Goal: Information Seeking & Learning: Learn about a topic

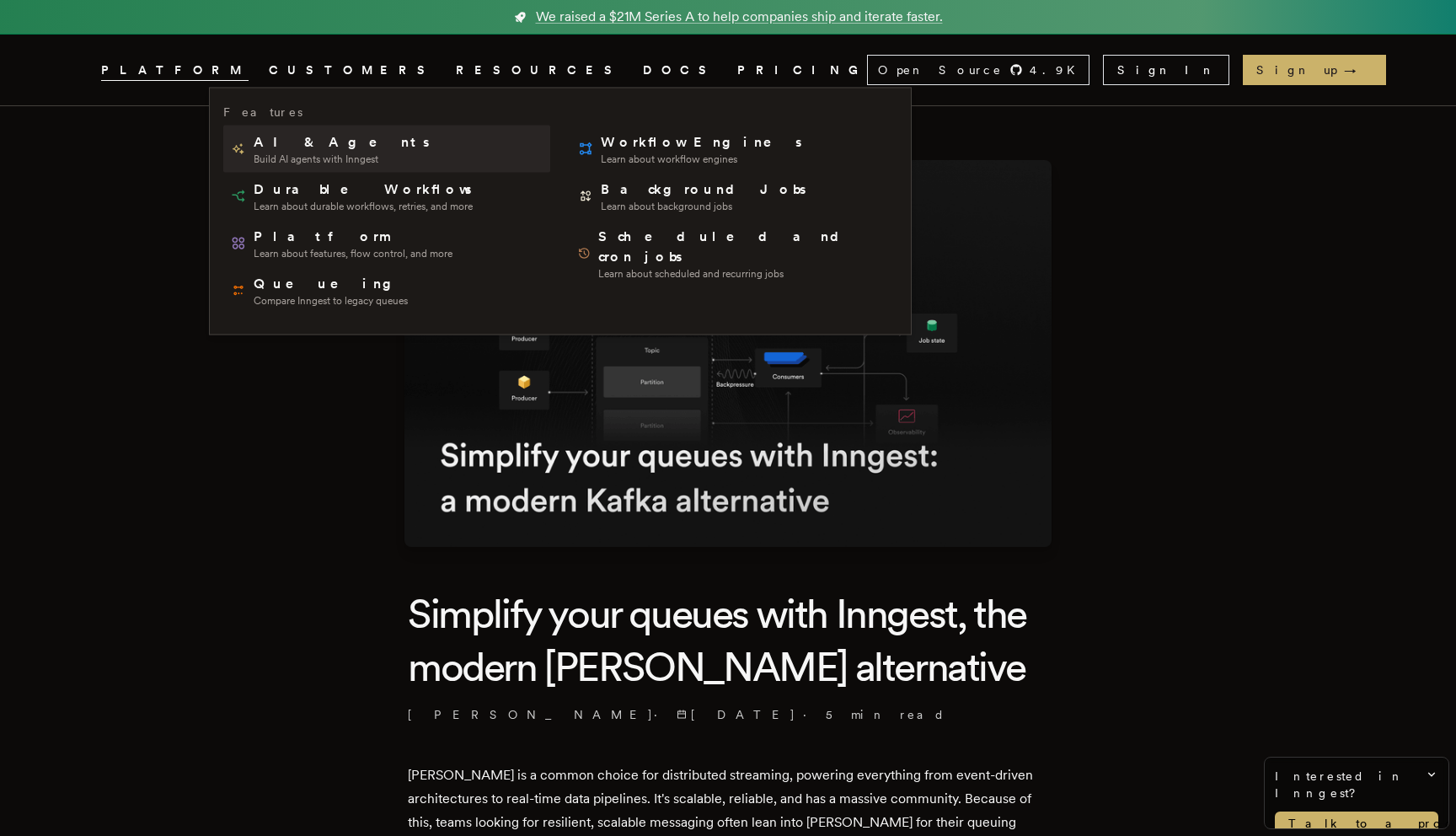
click at [295, 148] on span "AI & Agents" at bounding box center [343, 142] width 179 height 21
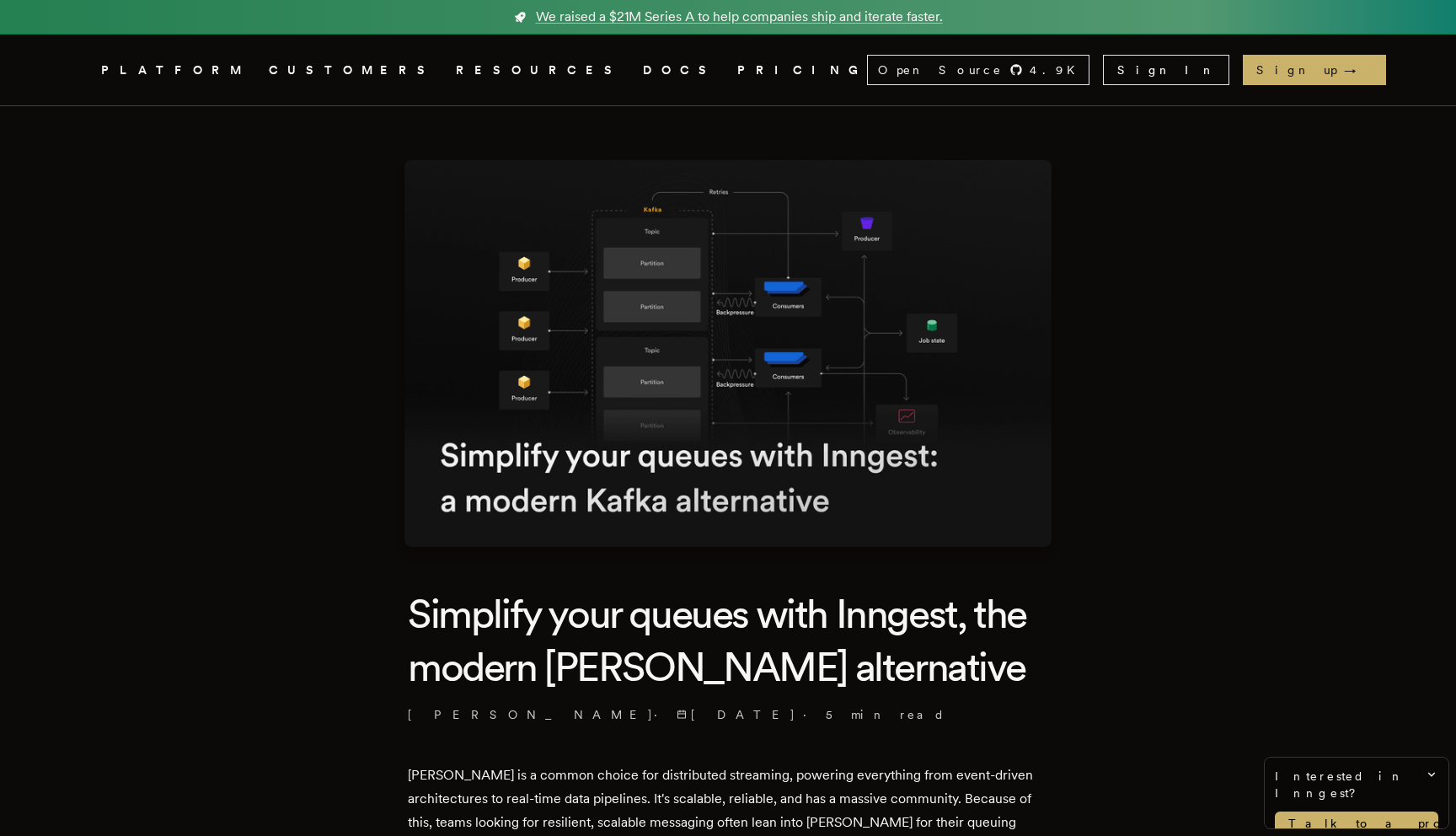
click at [643, 68] on link "DOCS" at bounding box center [680, 70] width 75 height 21
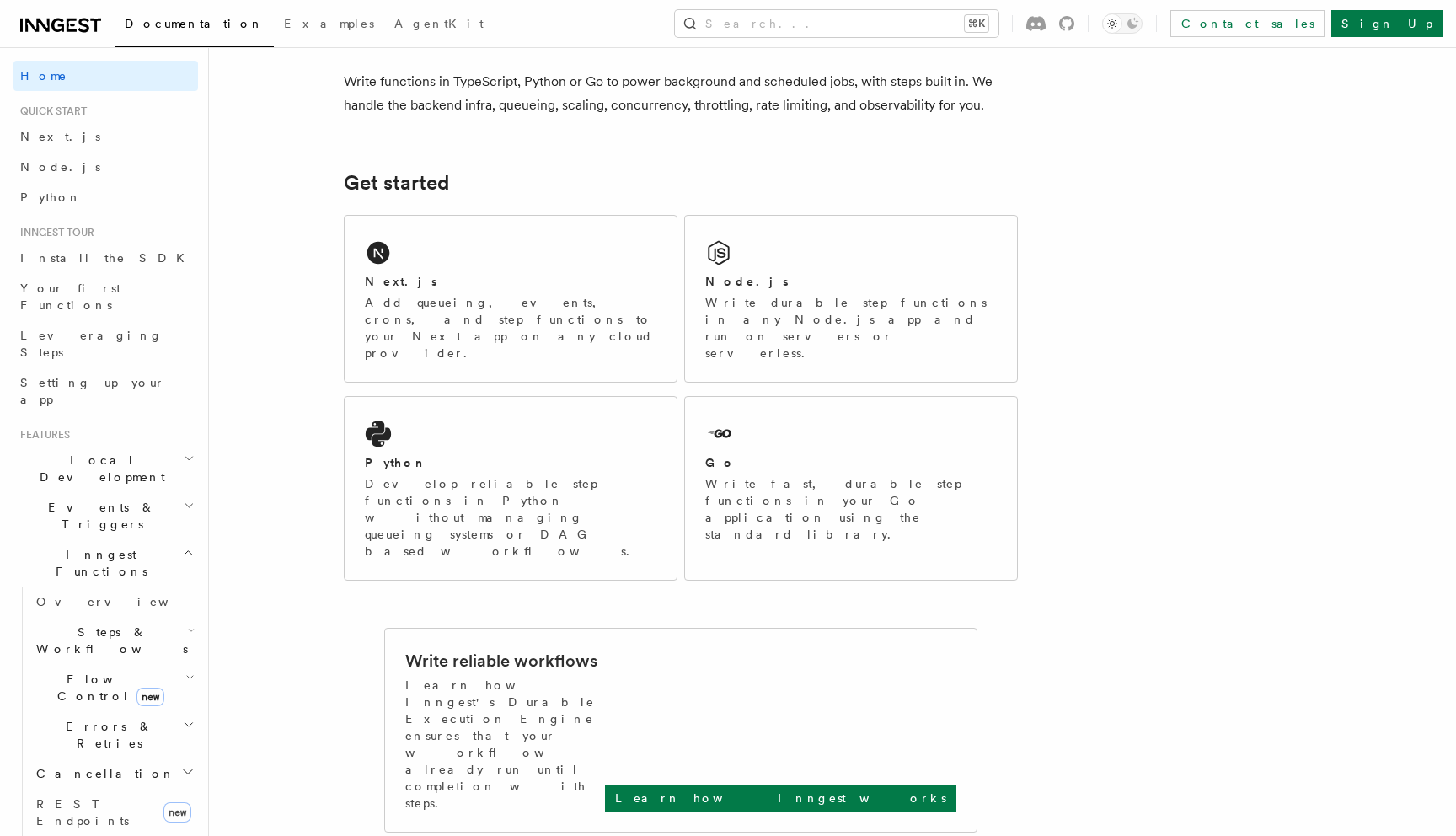
scroll to position [133, 0]
click at [49, 623] on span "Steps & Workflows" at bounding box center [108, 640] width 158 height 33
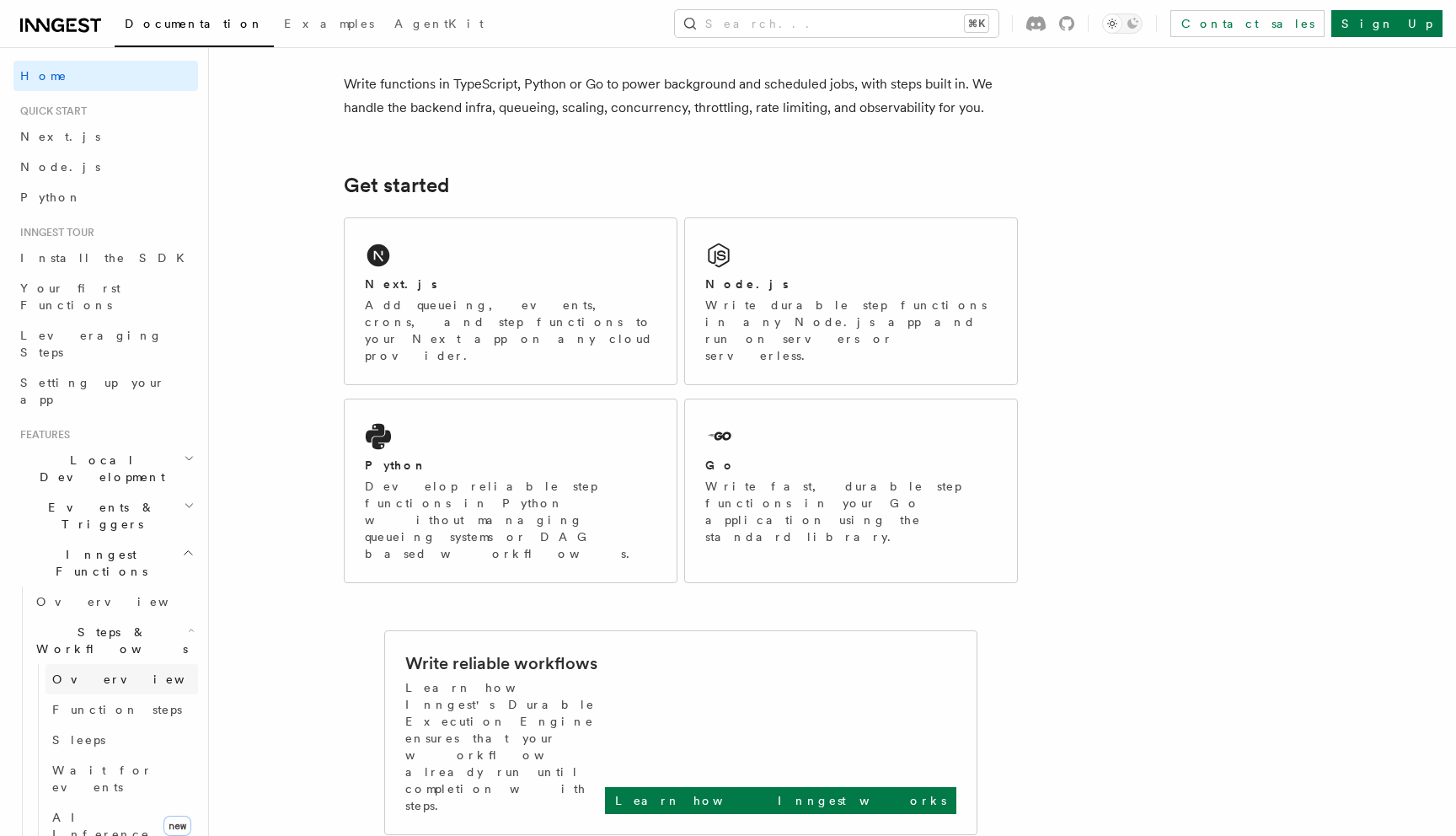
click at [69, 672] on span "Overview" at bounding box center [138, 679] width 174 height 14
click at [83, 810] on span "AI Inference" at bounding box center [101, 825] width 98 height 30
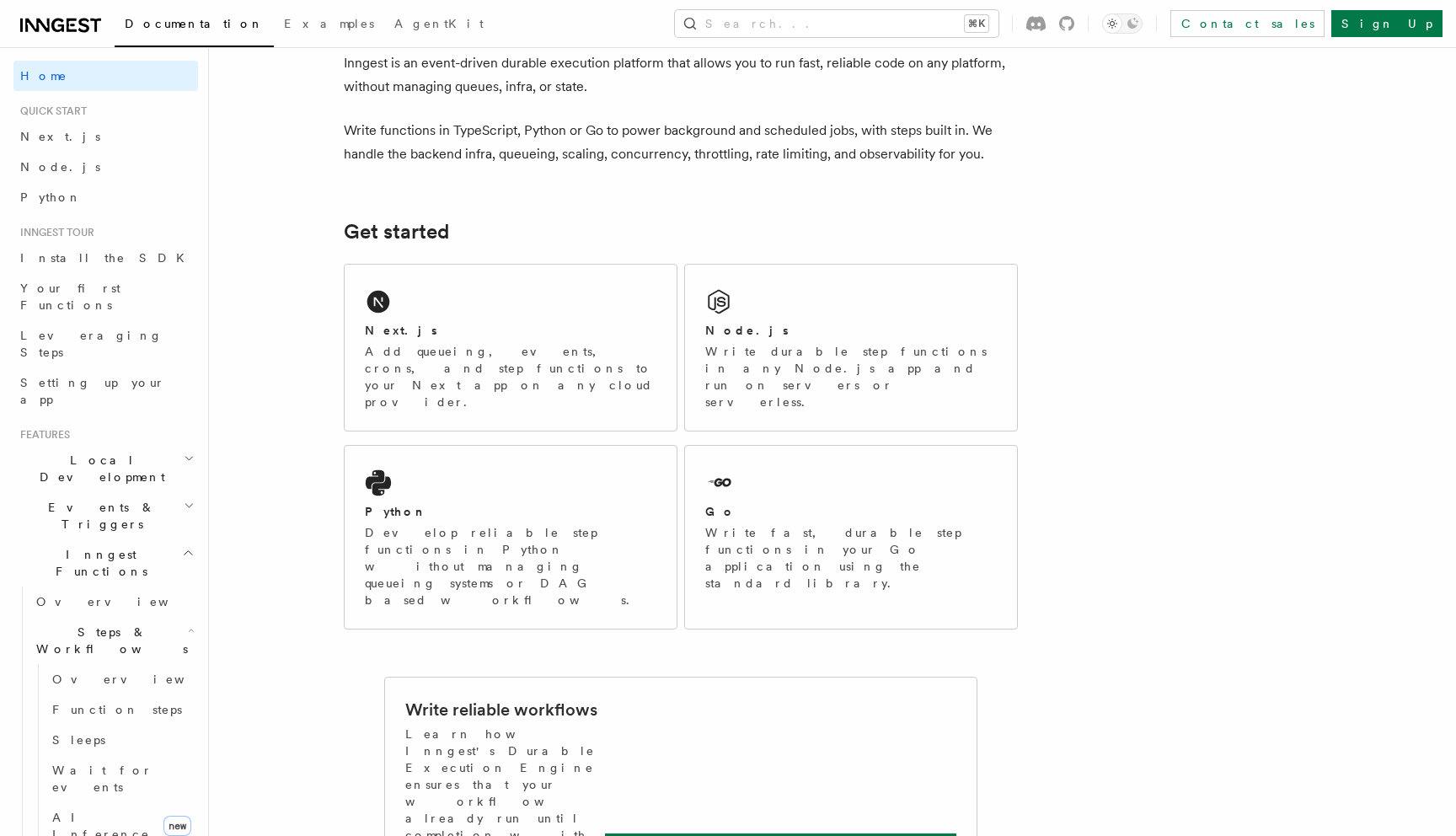
scroll to position [0, 0]
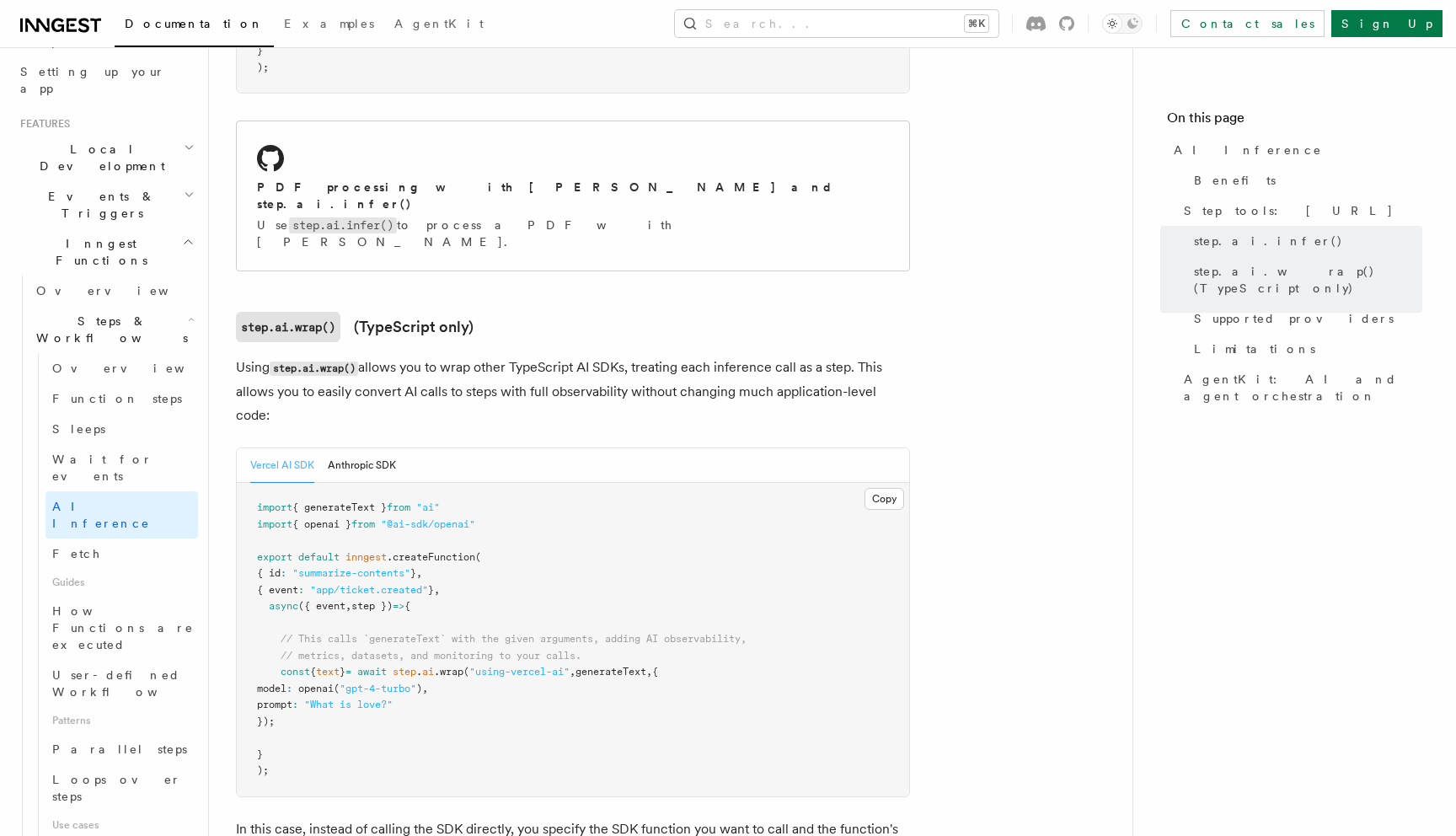
scroll to position [1401, 0]
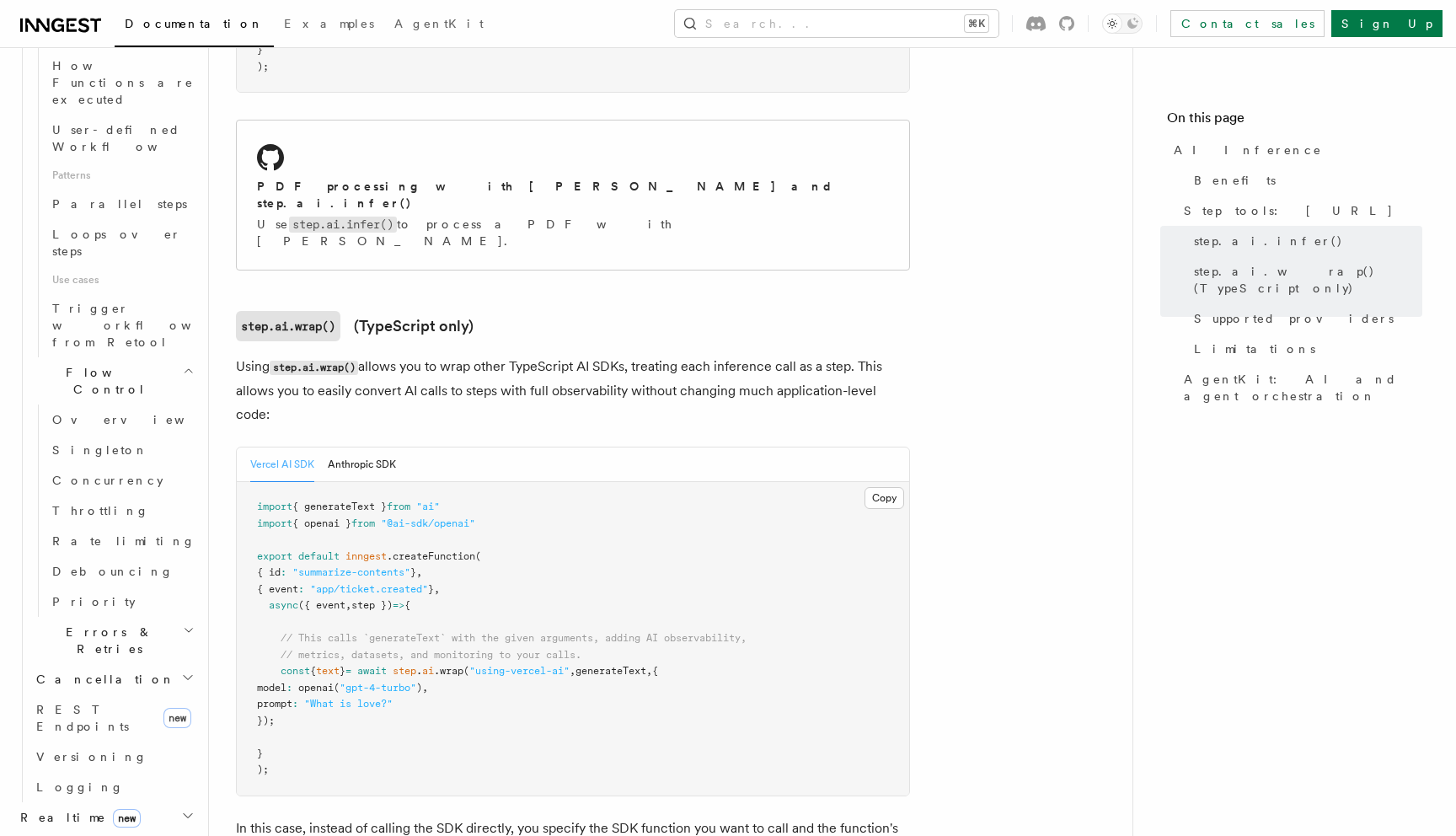
scroll to position [859, 0]
click at [1253, 371] on span "AgentKit: AI and agent orchestration" at bounding box center [1303, 388] width 239 height 33
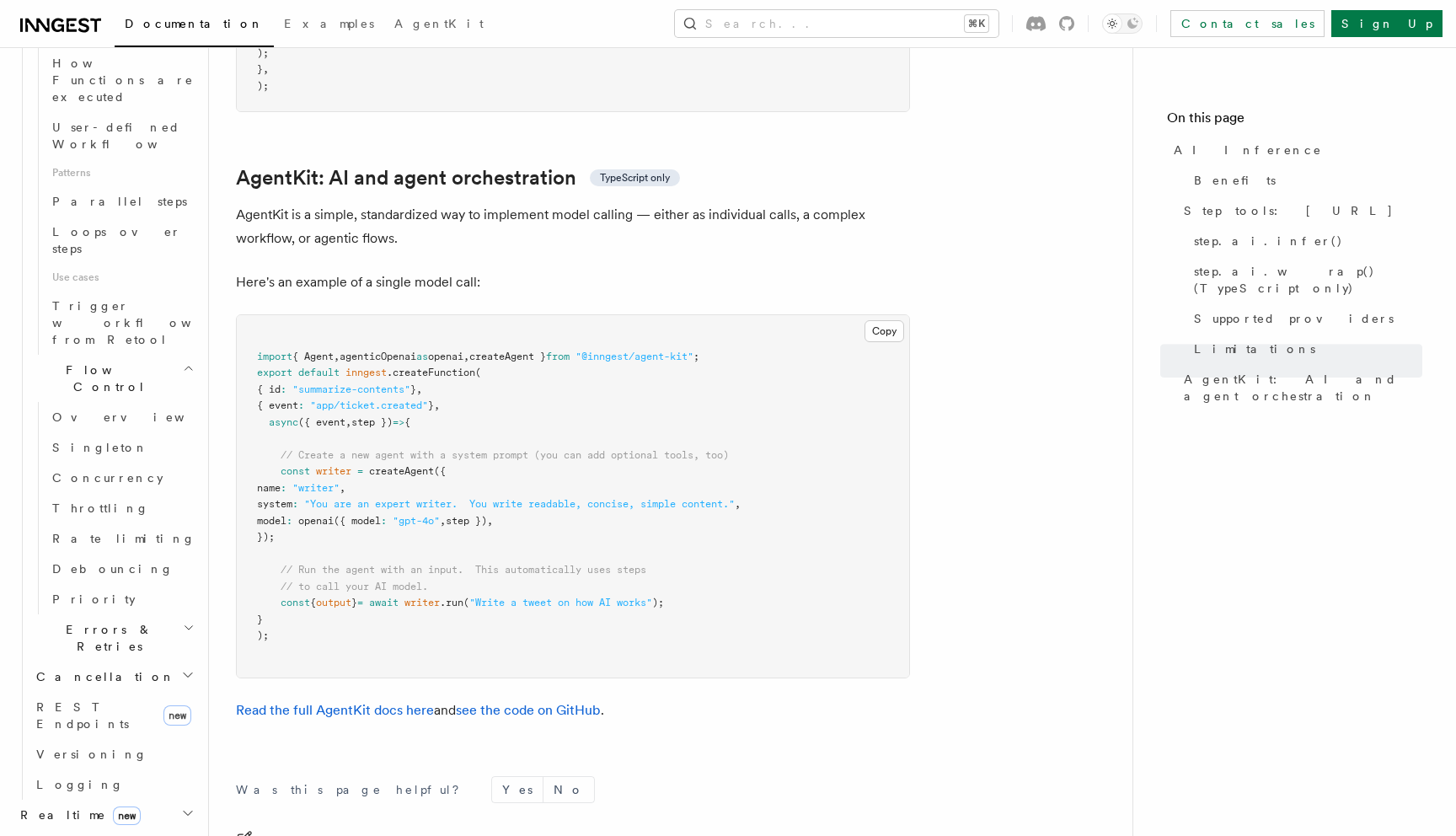
scroll to position [4864, 0]
click at [331, 704] on link "Read the full AgentKit docs here" at bounding box center [335, 711] width 198 height 16
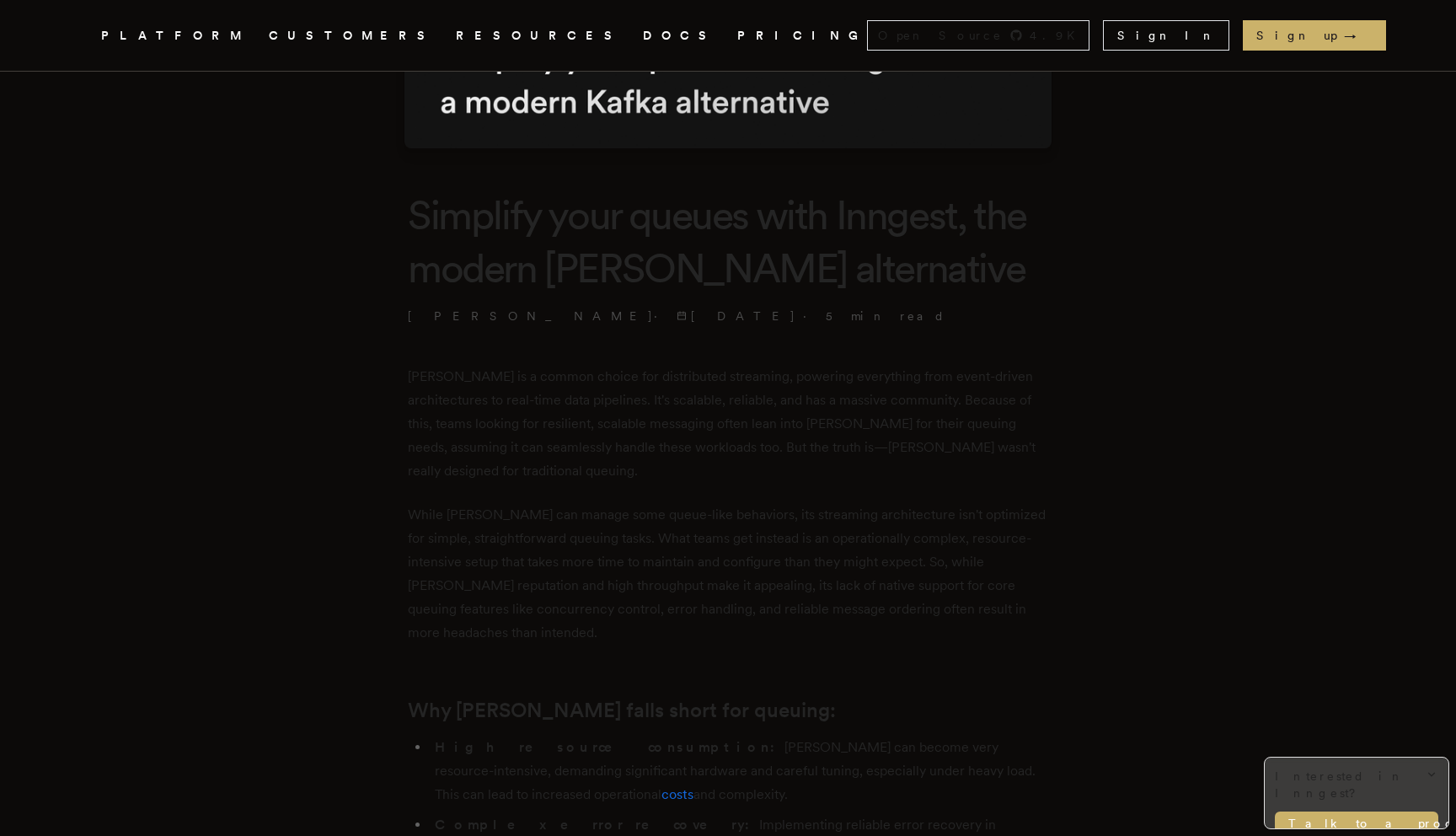
scroll to position [401, 0]
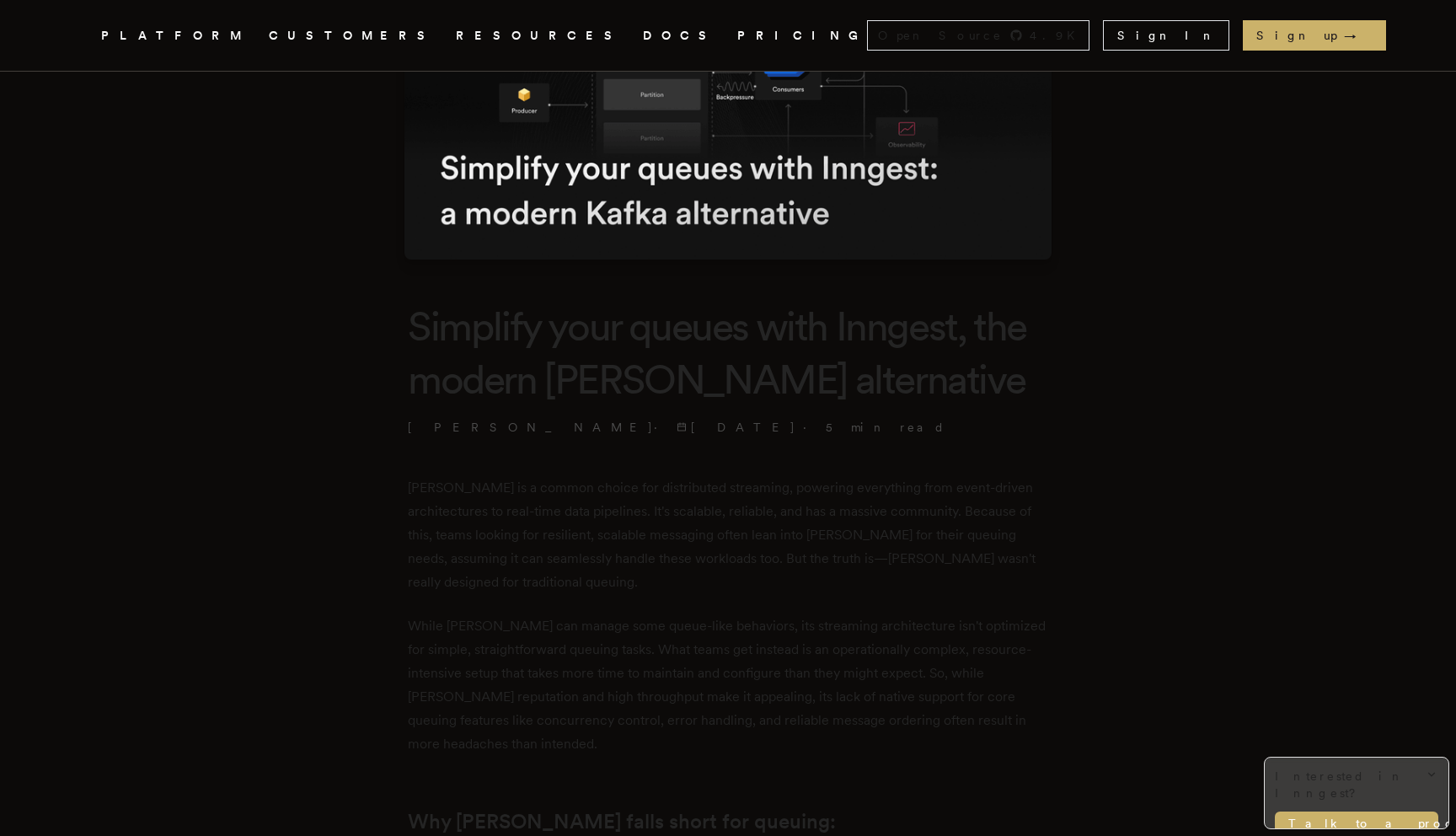
scroll to position [0, 0]
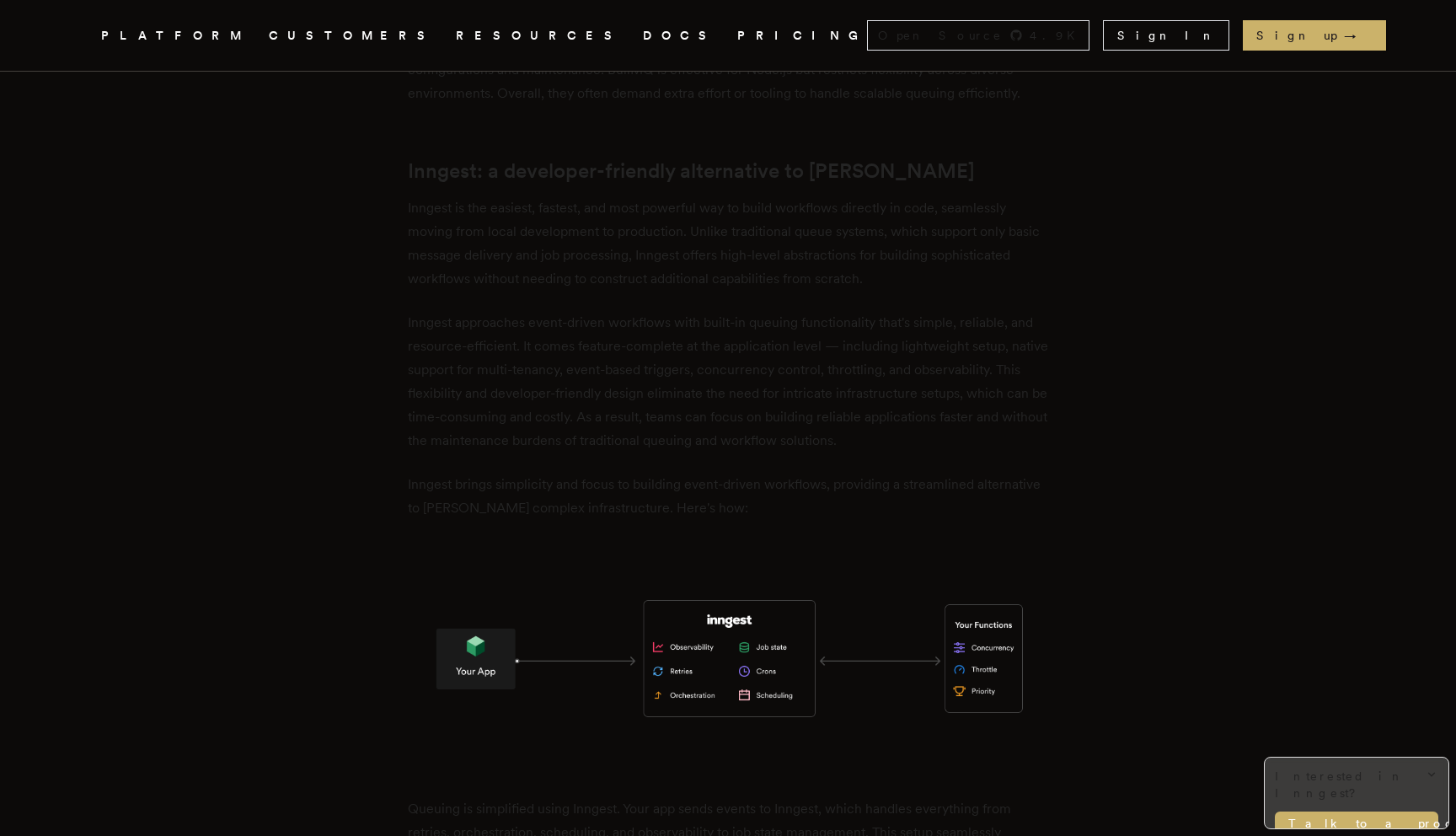
scroll to position [2291, 0]
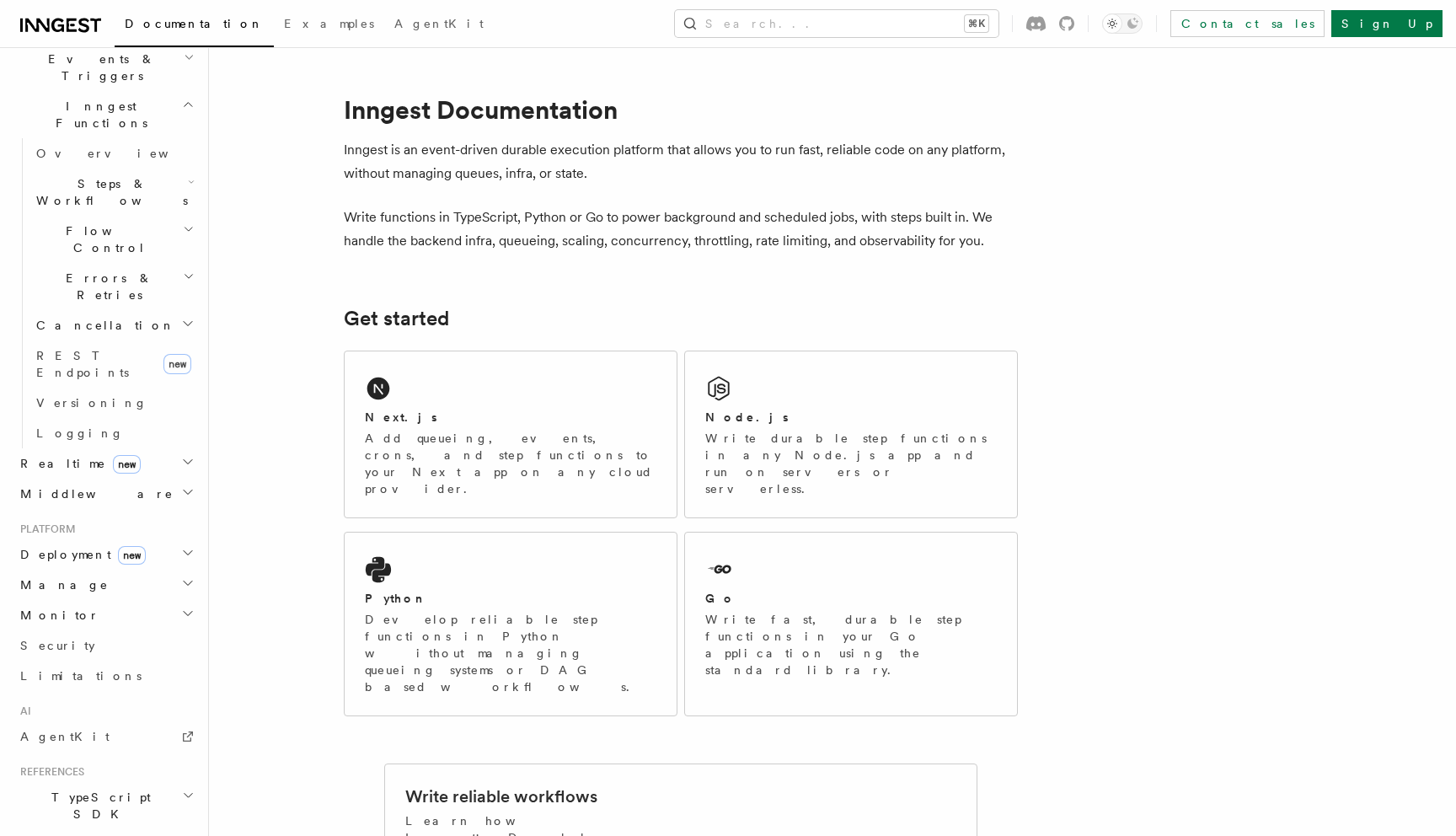
scroll to position [465, 0]
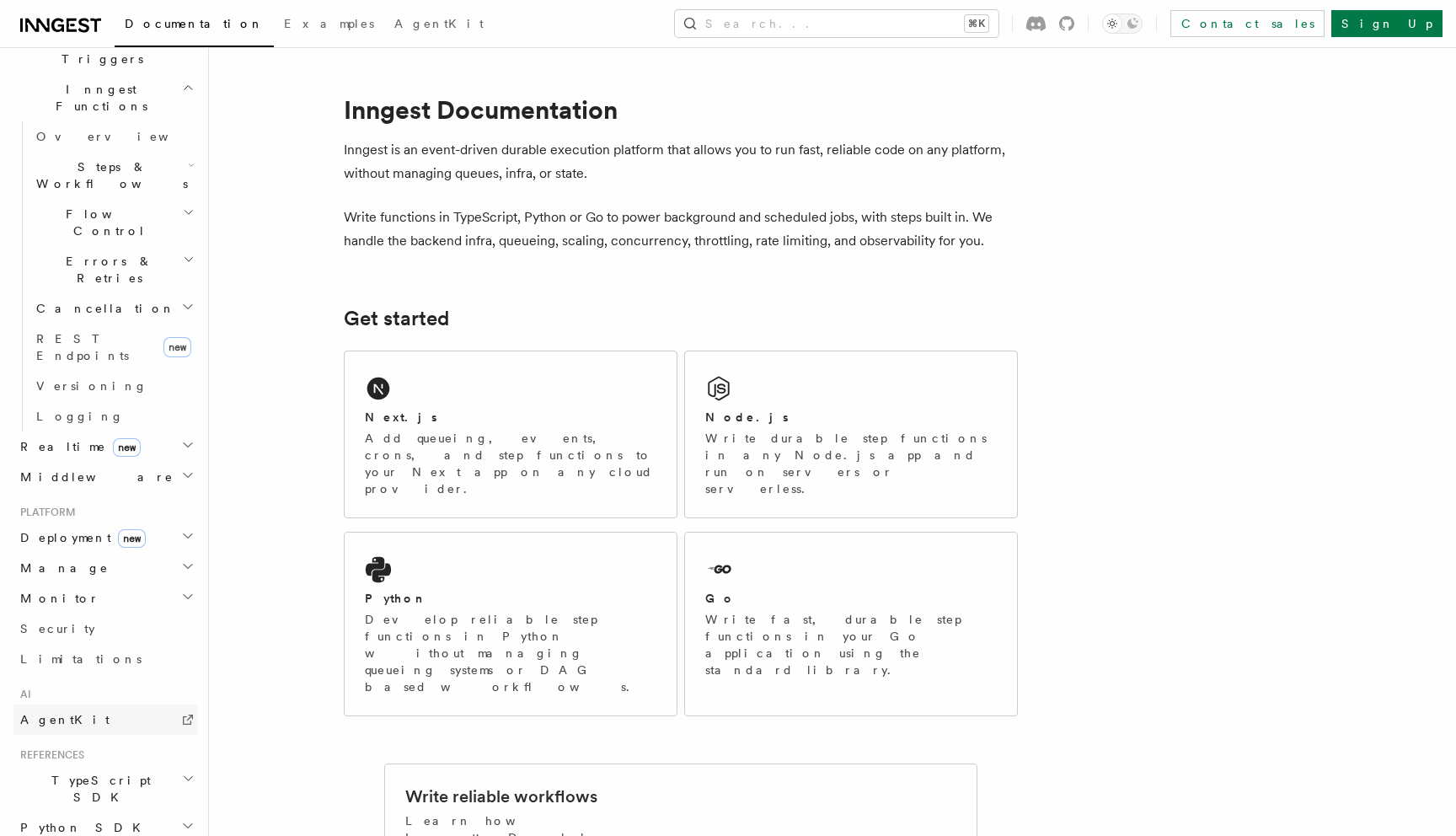
click at [63, 712] on span "AgentKit" at bounding box center [65, 719] width 89 height 14
